Goal: Task Accomplishment & Management: Complete application form

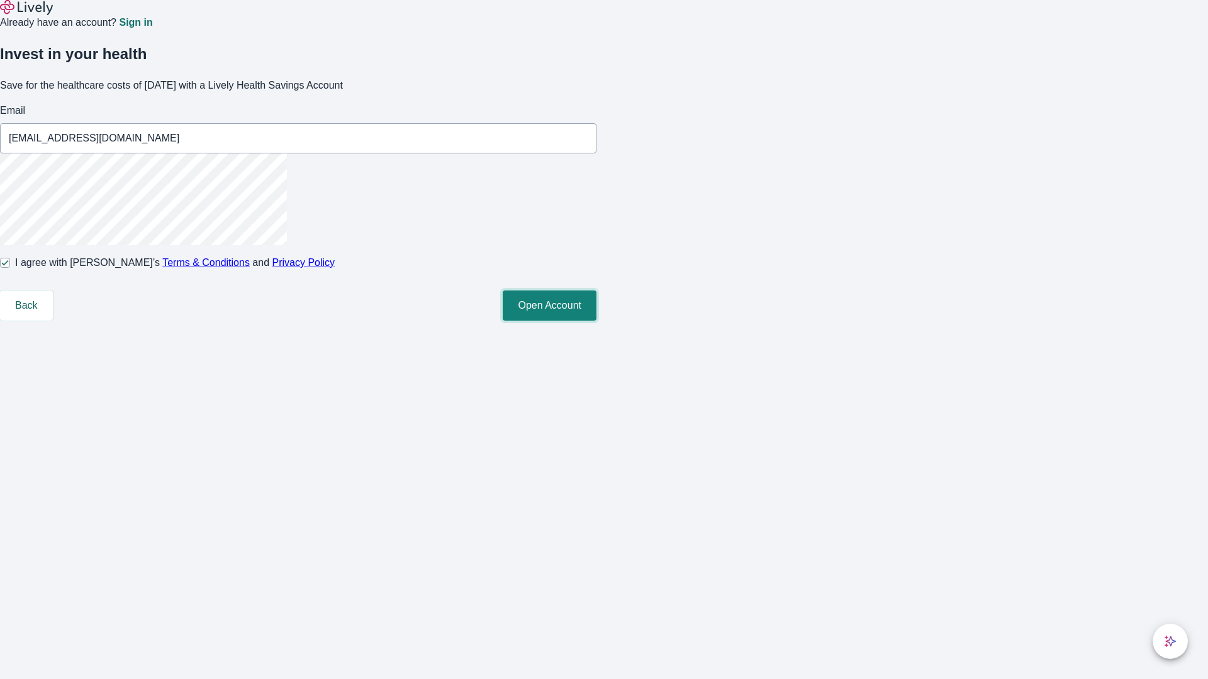
click at [596, 321] on button "Open Account" at bounding box center [550, 306] width 94 height 30
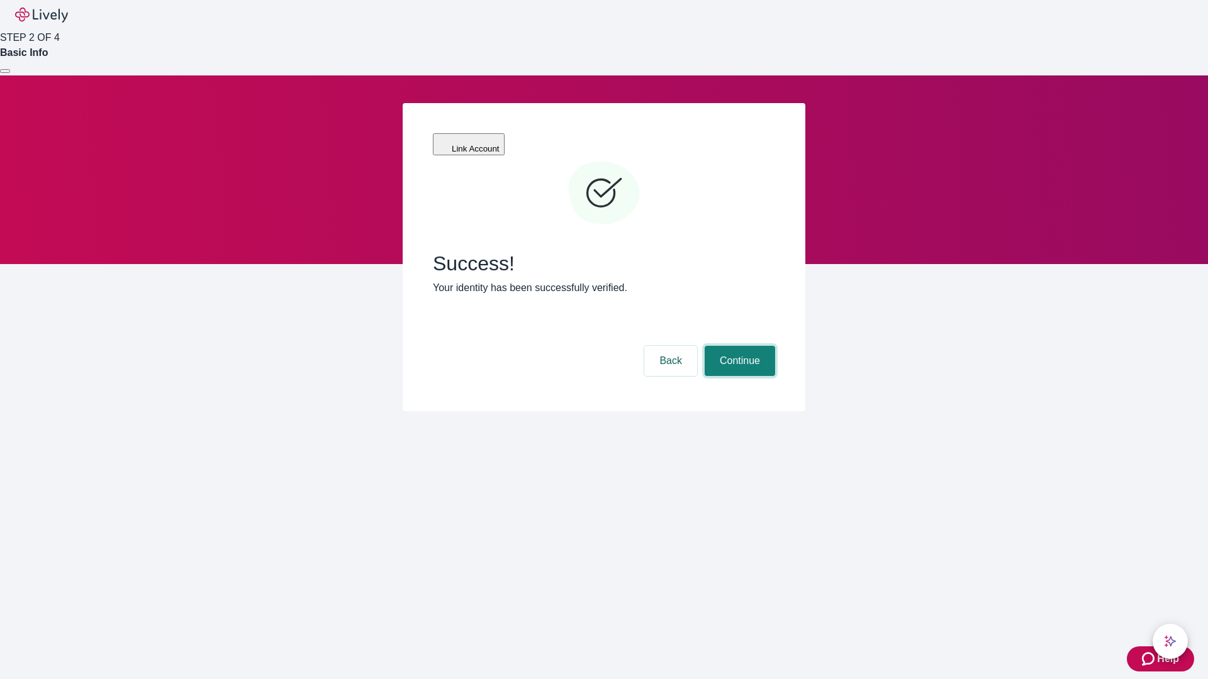
click at [738, 346] on button "Continue" at bounding box center [739, 361] width 70 height 30
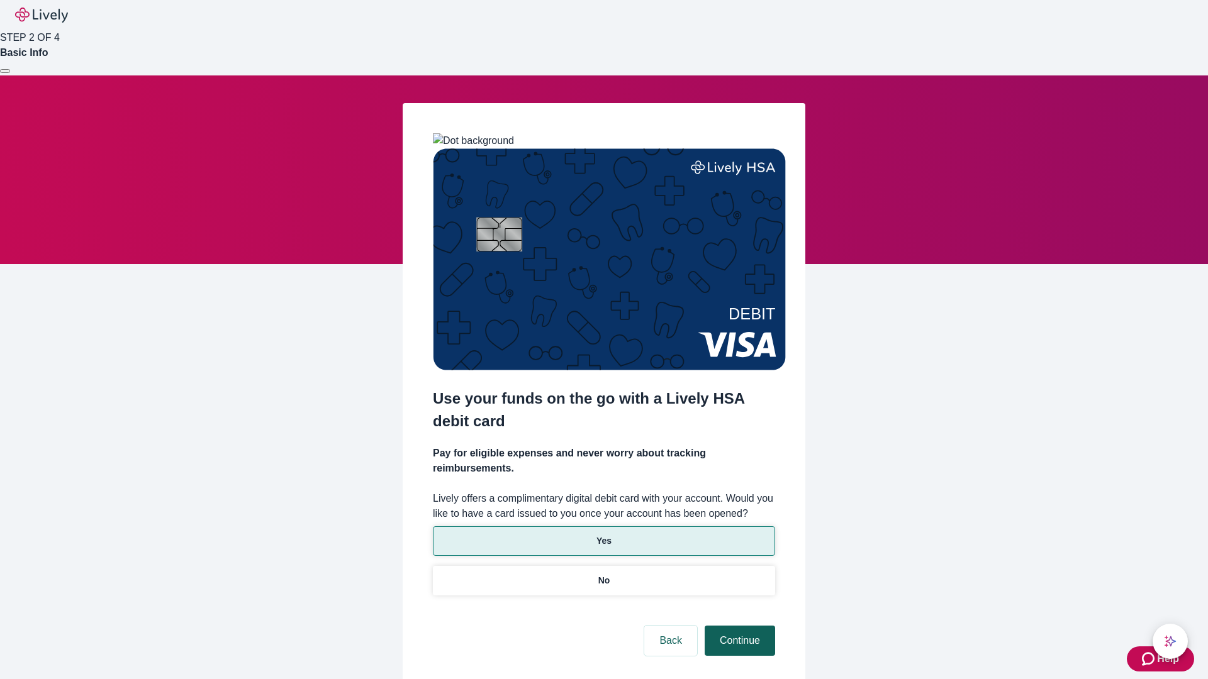
click at [603, 574] on p "No" at bounding box center [604, 580] width 12 height 13
click at [738, 626] on button "Continue" at bounding box center [739, 641] width 70 height 30
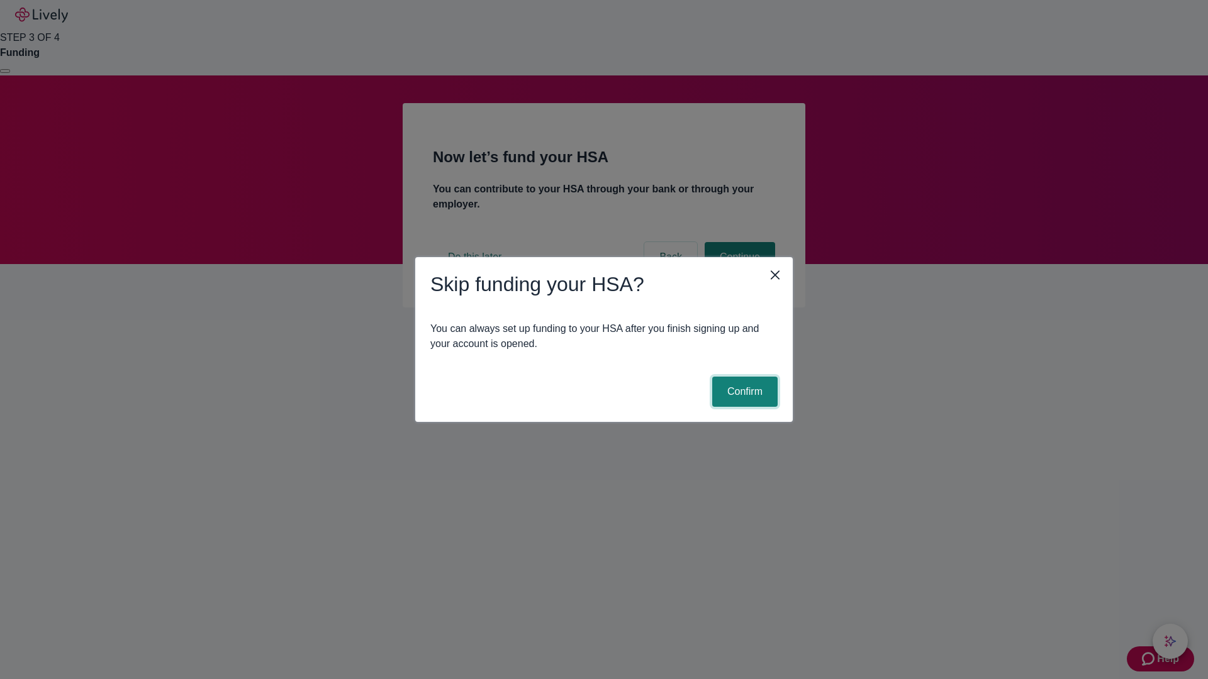
click at [743, 392] on button "Confirm" at bounding box center [744, 392] width 65 height 30
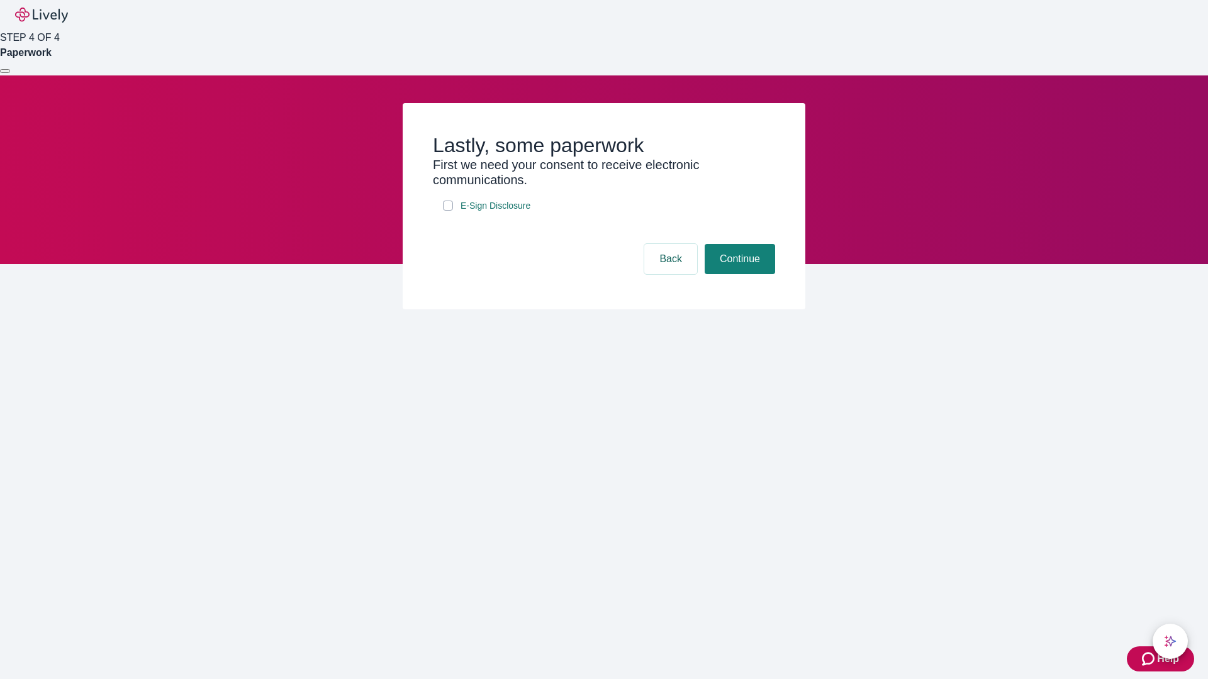
click at [448, 211] on input "E-Sign Disclosure" at bounding box center [448, 206] width 10 height 10
checkbox input "true"
click at [738, 274] on button "Continue" at bounding box center [739, 259] width 70 height 30
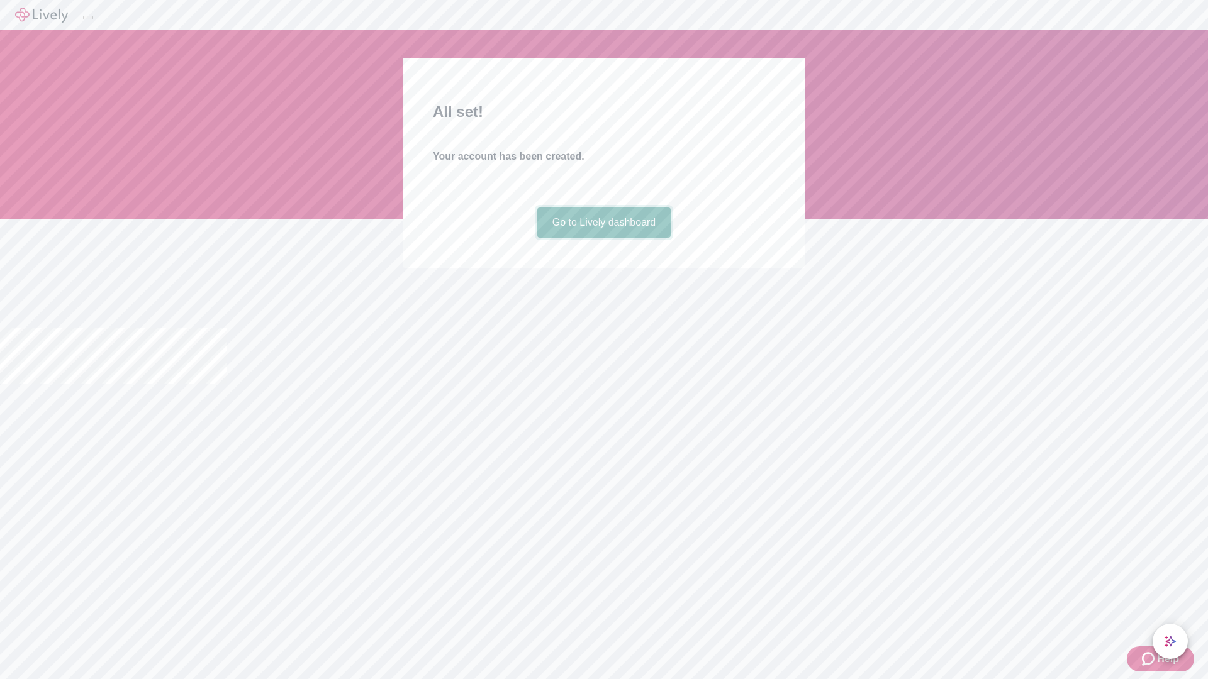
click at [603, 238] on link "Go to Lively dashboard" at bounding box center [604, 223] width 134 height 30
